Goal: Find specific page/section: Find specific page/section

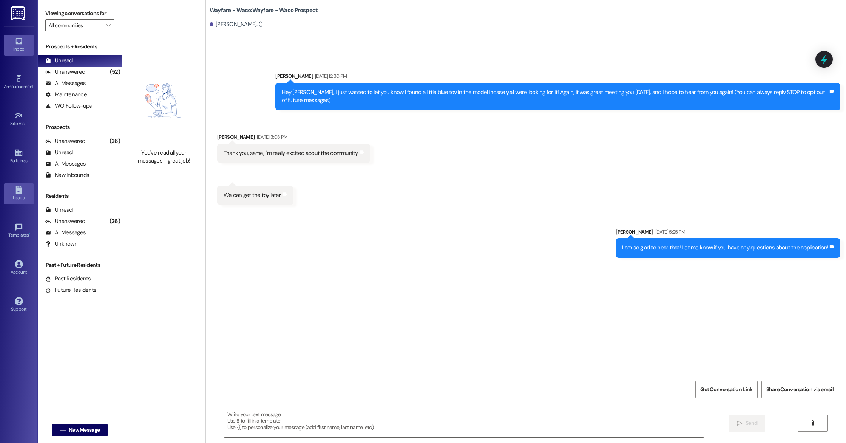
click at [19, 191] on icon at bounding box center [19, 189] width 8 height 8
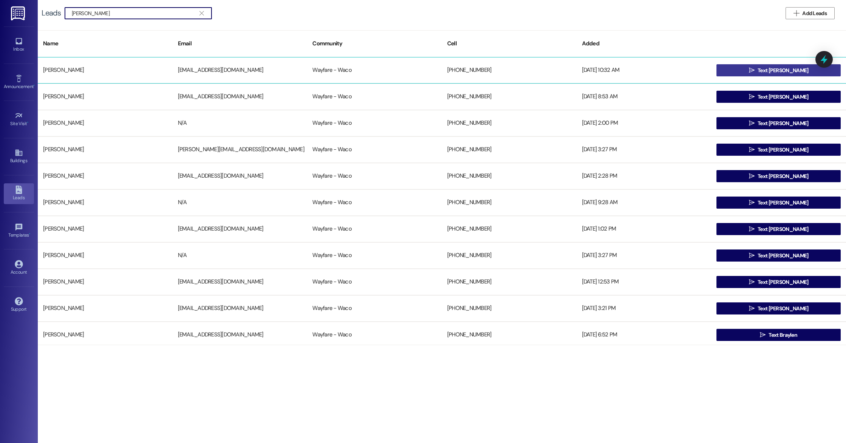
type input "[PERSON_NAME]"
click at [781, 73] on span "Text [PERSON_NAME]" at bounding box center [783, 70] width 51 height 8
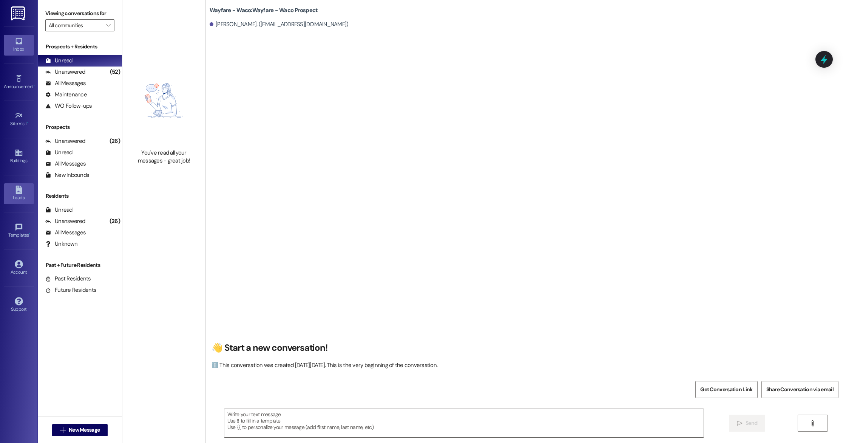
click at [12, 196] on div "Leads" at bounding box center [19, 198] width 38 height 8
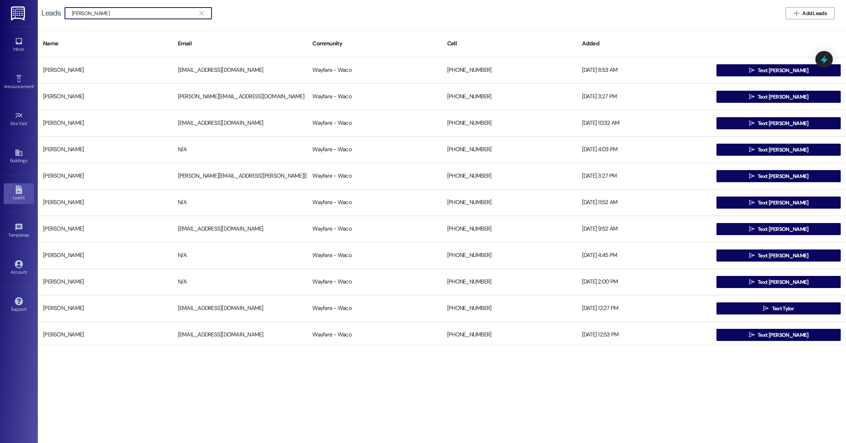
type input "[PERSON_NAME]"
click at [203, 15] on icon "" at bounding box center [201, 13] width 4 height 6
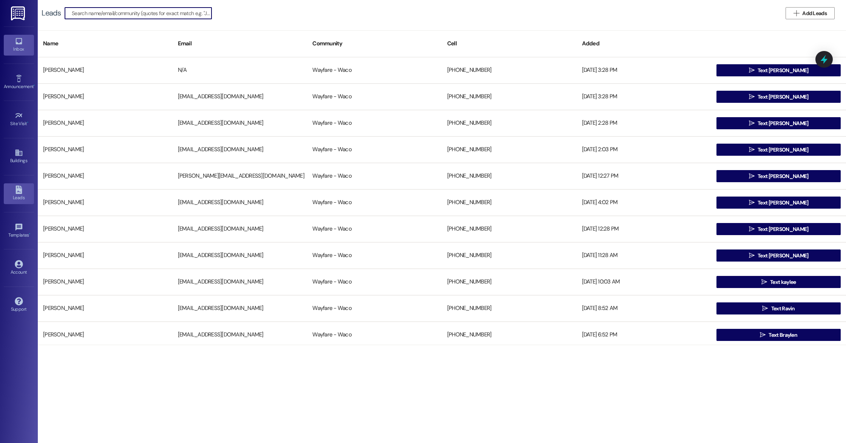
click at [16, 51] on div "Inbox" at bounding box center [19, 49] width 38 height 8
